Goal: Information Seeking & Learning: Learn about a topic

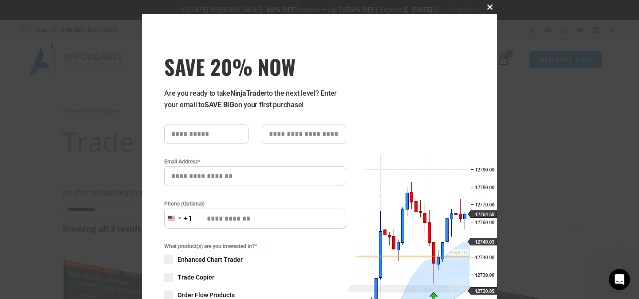
click at [487, 7] on span at bounding box center [490, 6] width 14 height 5
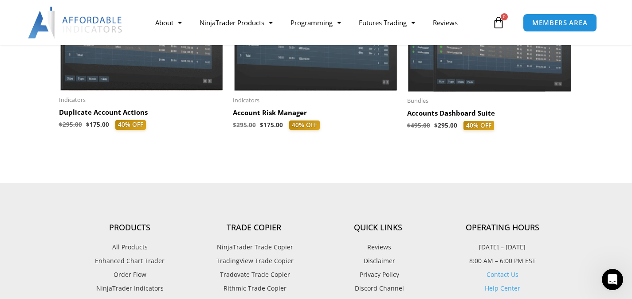
scroll to position [222, 0]
